Goal: Information Seeking & Learning: Learn about a topic

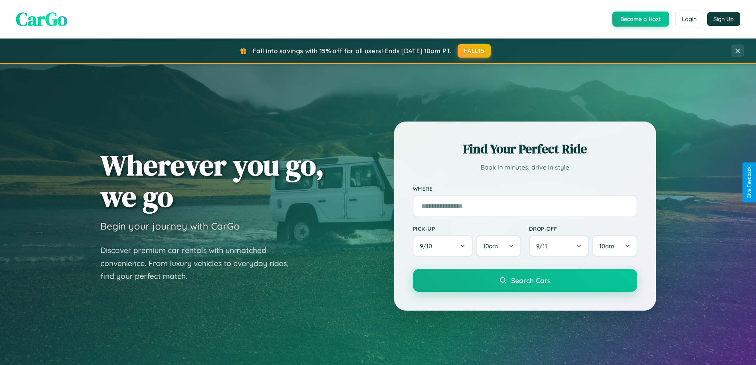
scroll to position [1528, 0]
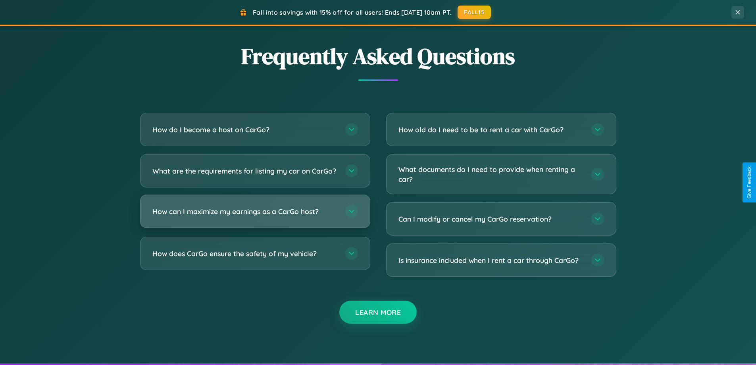
click at [255, 216] on h3 "How can I maximize my earnings as a CarGo host?" at bounding box center [244, 211] width 185 height 10
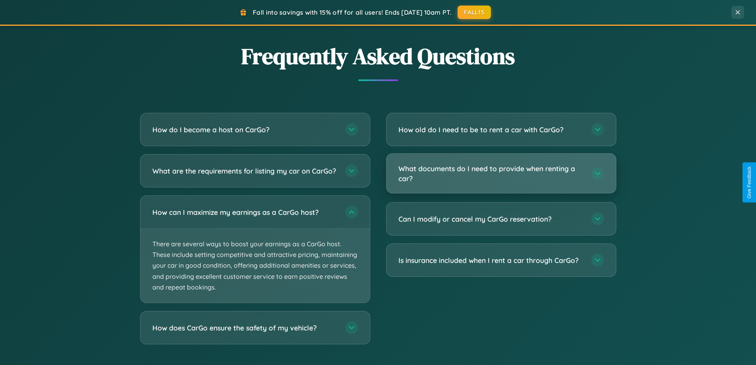
click at [501, 173] on h3 "What documents do I need to provide when renting a car?" at bounding box center [491, 173] width 185 height 19
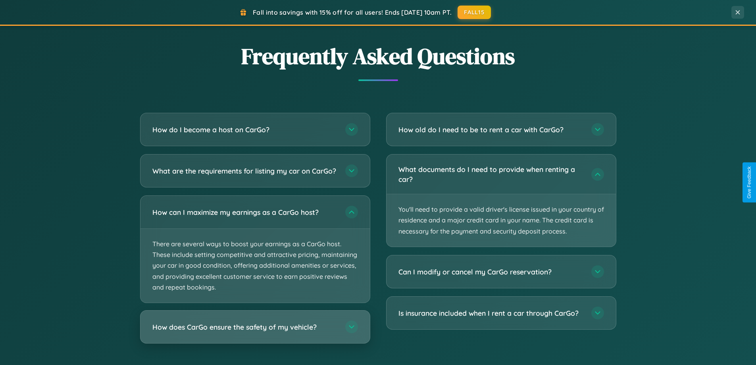
click at [255, 332] on h3 "How does CarGo ensure the safety of my vehicle?" at bounding box center [244, 327] width 185 height 10
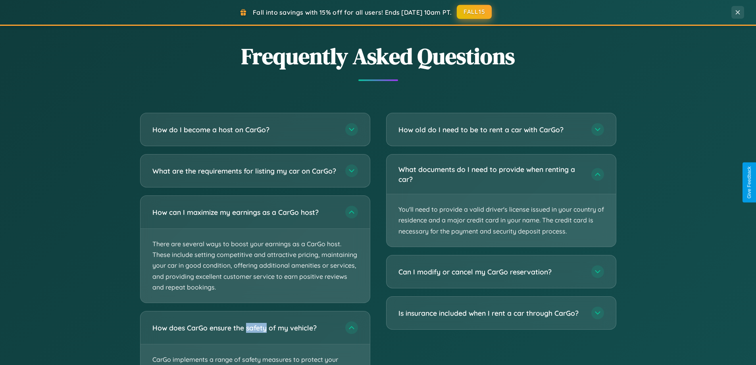
click at [475, 12] on button "FALL15" at bounding box center [474, 12] width 35 height 14
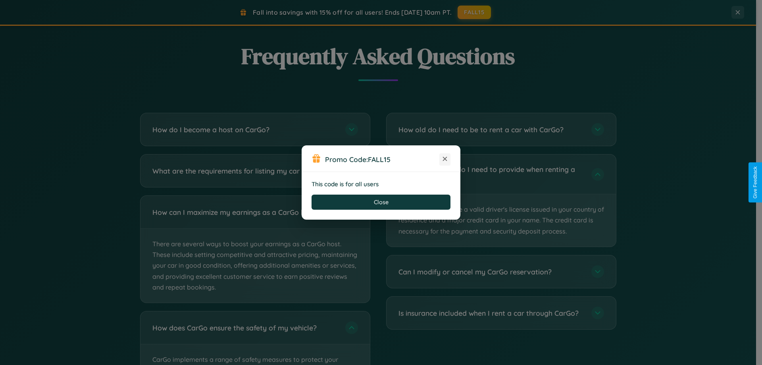
click at [445, 159] on icon at bounding box center [445, 159] width 8 height 8
